Goal: Entertainment & Leisure: Consume media (video, audio)

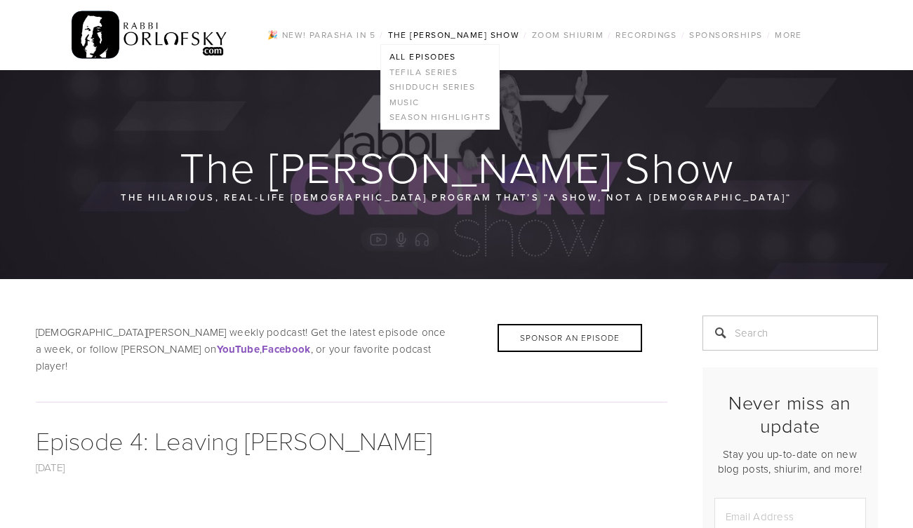
click at [433, 57] on link "All Episodes" at bounding box center [440, 56] width 118 height 15
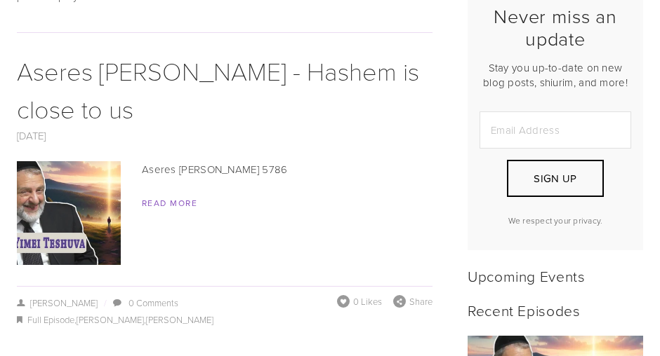
scroll to position [632, 0]
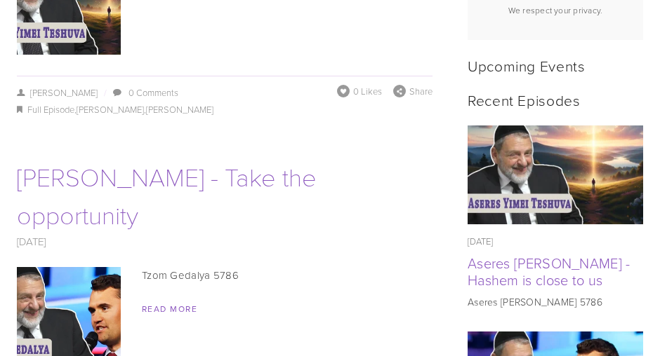
click at [154, 159] on link "[PERSON_NAME] - Take the opportunity" at bounding box center [167, 195] width 300 height 72
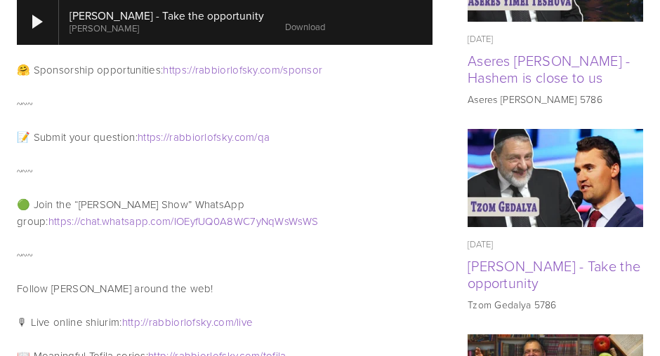
scroll to position [624, 0]
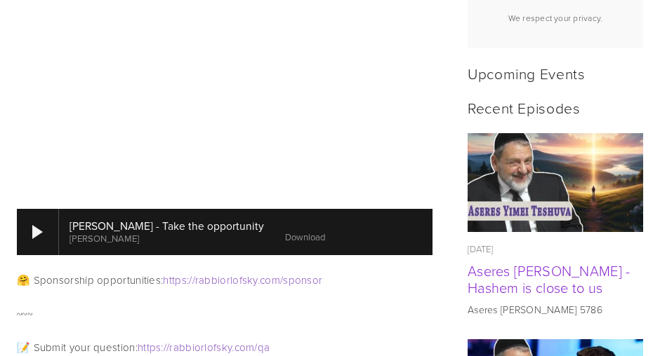
click at [556, 262] on link "Aseres [PERSON_NAME] - Hashem is close to us" at bounding box center [548, 279] width 163 height 36
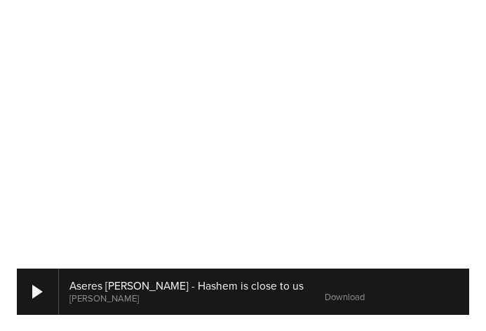
scroll to position [702, 0]
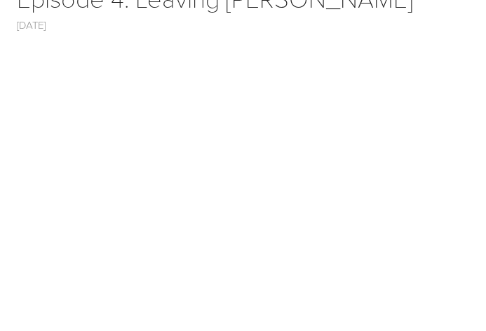
scroll to position [610, 0]
